Goal: Information Seeking & Learning: Learn about a topic

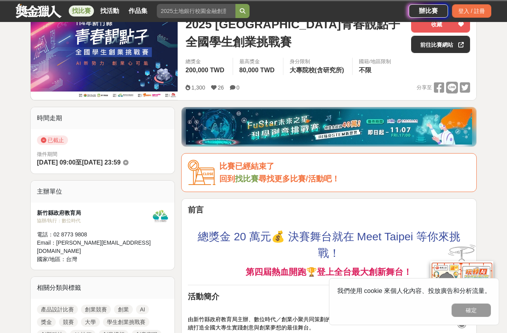
scroll to position [100, 0]
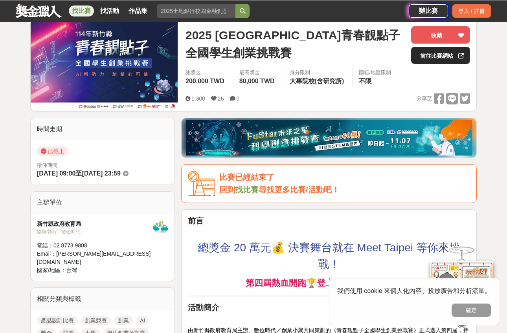
click at [451, 55] on link "前往比賽網站" at bounding box center [440, 55] width 59 height 17
click at [41, 11] on link at bounding box center [39, 10] width 48 height 15
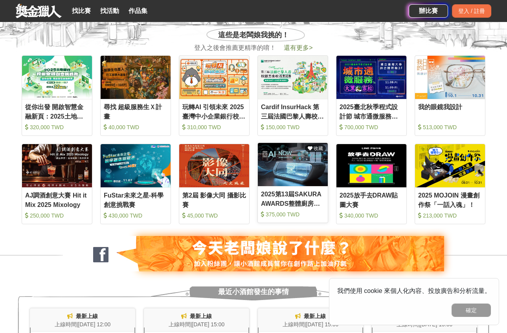
scroll to position [369, 0]
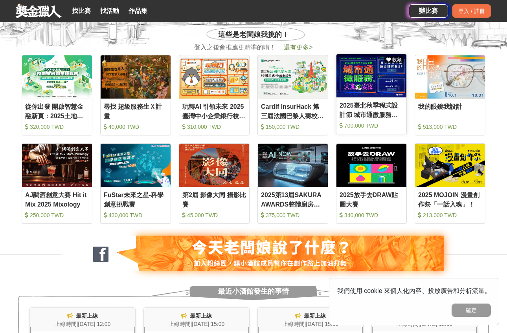
click at [363, 94] on img at bounding box center [372, 75] width 70 height 43
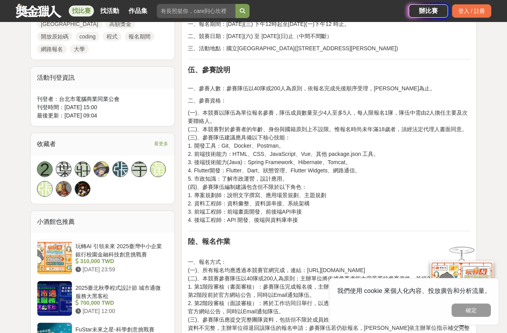
scroll to position [416, 0]
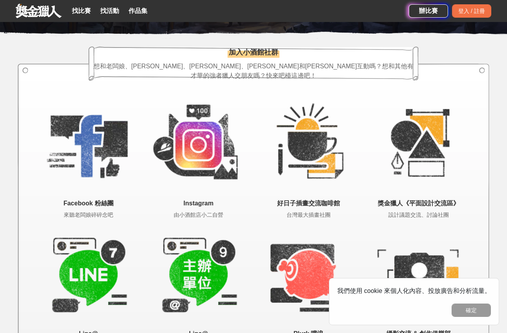
scroll to position [1405, 0]
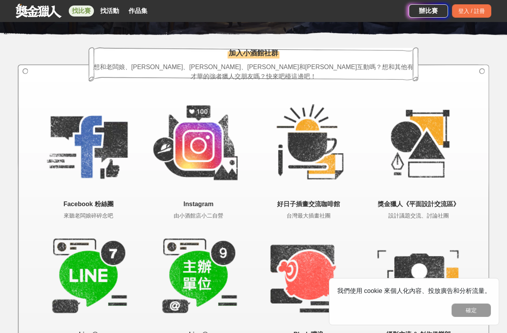
click at [79, 15] on link "找比賽" at bounding box center [81, 11] width 25 height 11
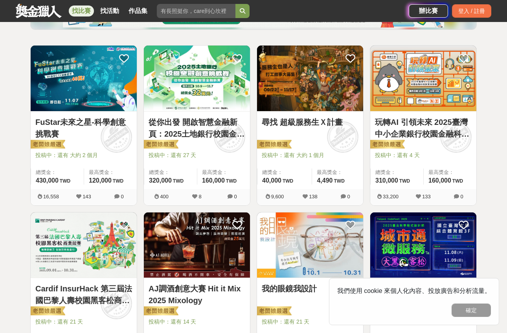
scroll to position [127, 0]
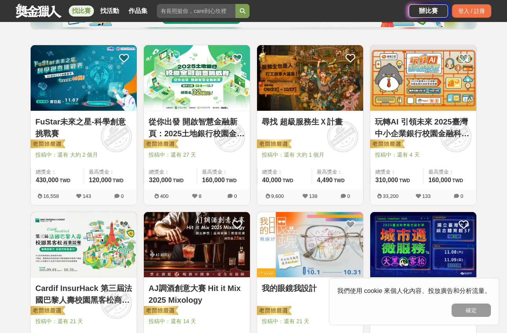
click at [198, 140] on div at bounding box center [199, 143] width 101 height 9
click at [198, 126] on link "從你出發 開啟智慧金融新頁：2025土地銀行校園金融創意挑戰賽" at bounding box center [197, 128] width 97 height 24
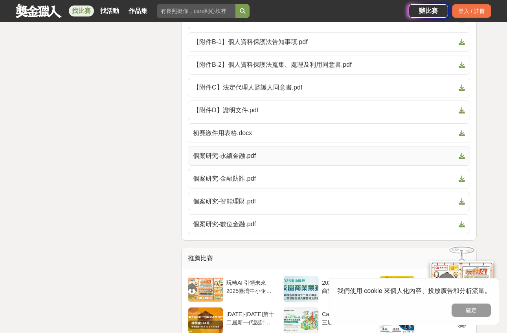
scroll to position [1879, 0]
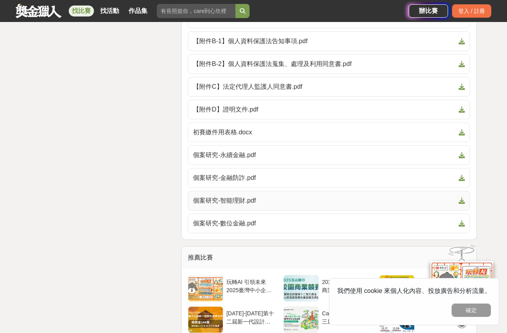
click at [235, 196] on span "個案研究-智能理財.pdf" at bounding box center [324, 200] width 263 height 9
click at [367, 219] on span "個案研究-數位金融.pdf" at bounding box center [324, 223] width 263 height 9
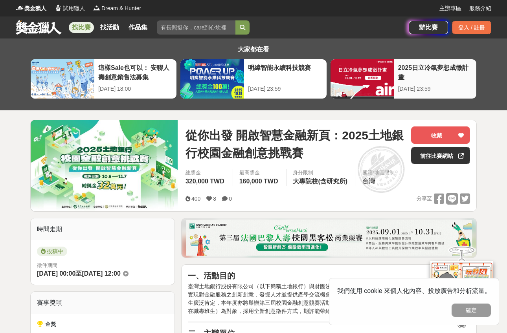
scroll to position [0, 0]
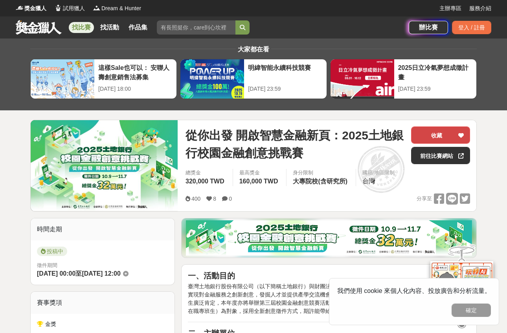
click at [463, 134] on icon at bounding box center [461, 136] width 6 height 6
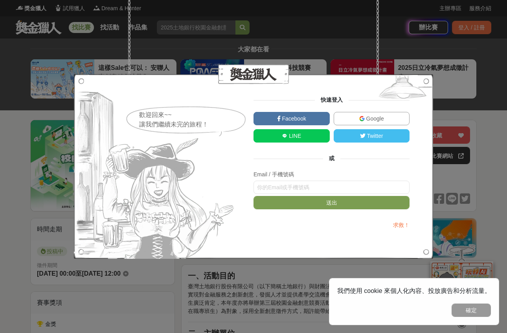
click at [501, 135] on div "歡迎回來~~ 讓我們繼續未完的旅程！ 快速登入 Facebook Google LINE Twitter 或 Email / 手機號碼 送出 求救！" at bounding box center [253, 166] width 507 height 333
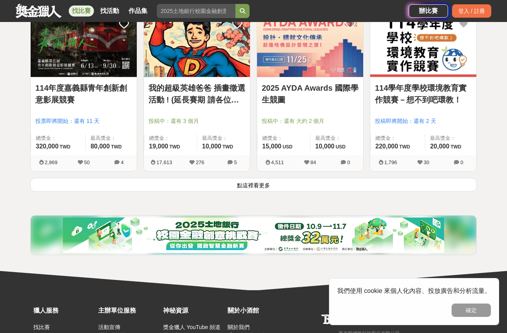
scroll to position [993, 0]
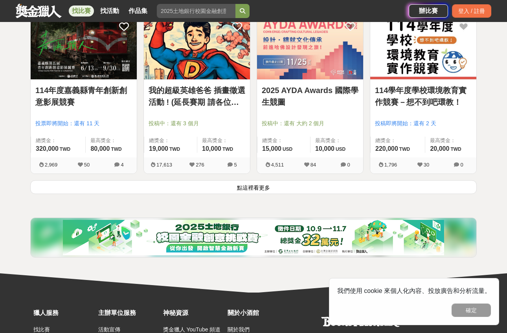
click at [300, 188] on button "點這裡看更多" at bounding box center [253, 187] width 447 height 14
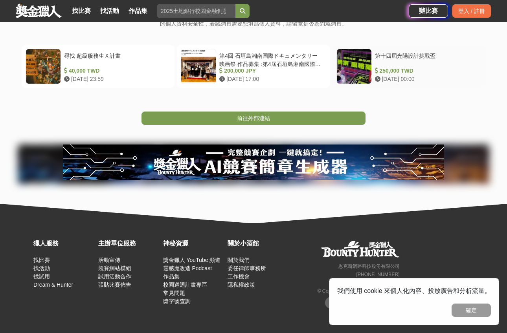
scroll to position [156, 0]
